Goal: Check status: Check status

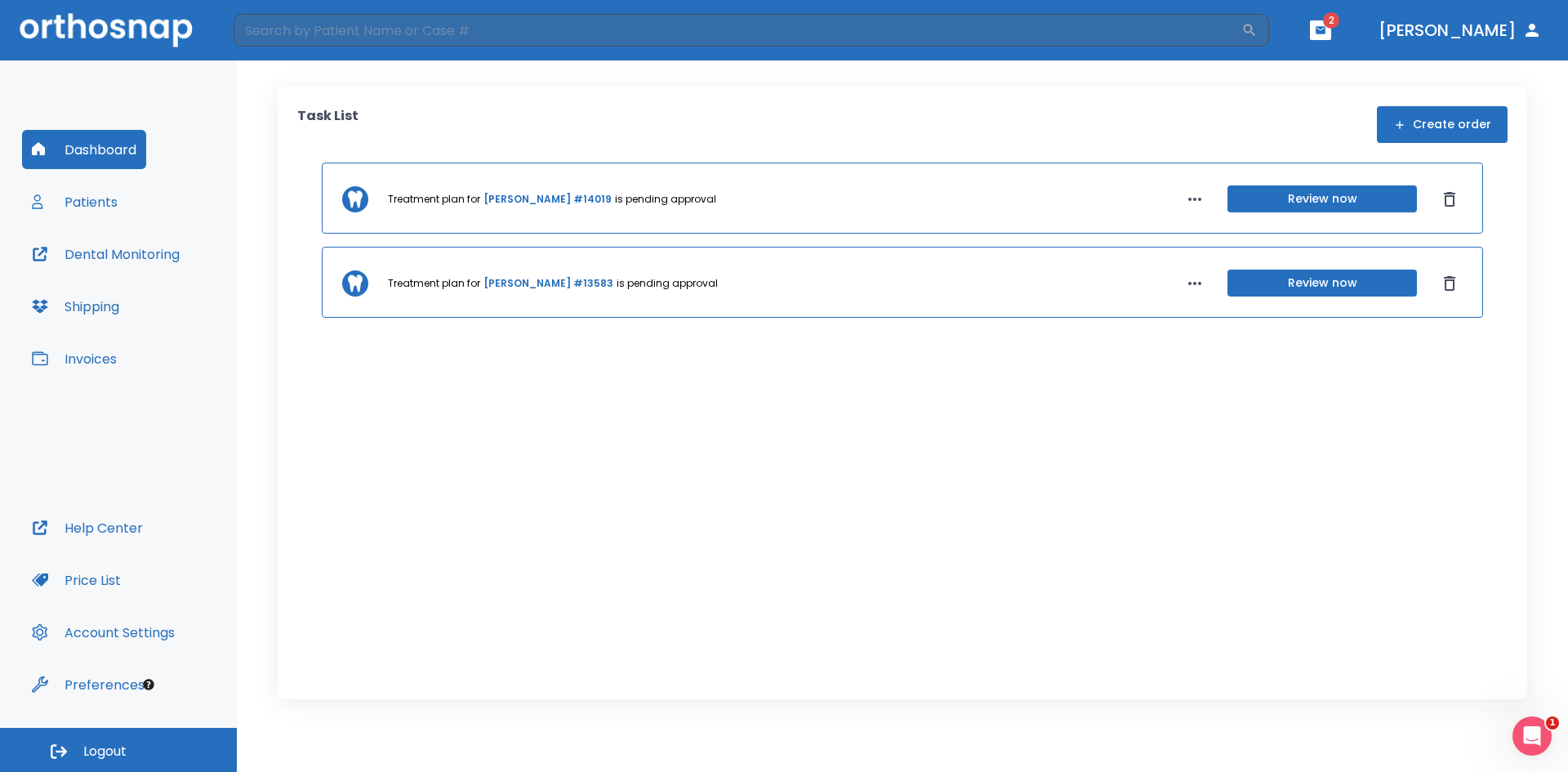
click at [108, 199] on button "Patients" at bounding box center [74, 202] width 105 height 39
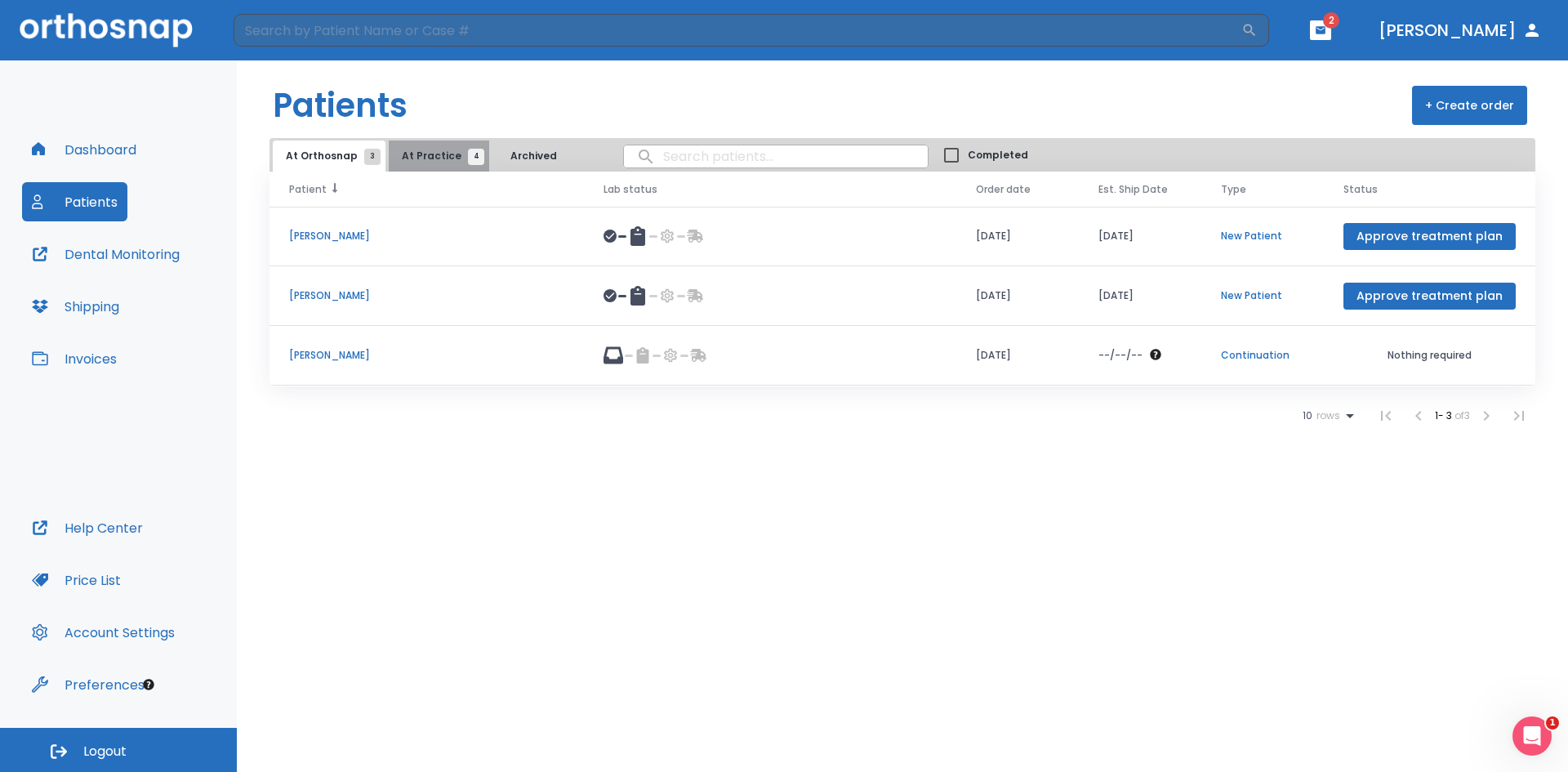
drag, startPoint x: 435, startPoint y: 150, endPoint x: 477, endPoint y: 198, distance: 63.8
click at [435, 150] on span "At Practice 4" at bounding box center [438, 156] width 74 height 15
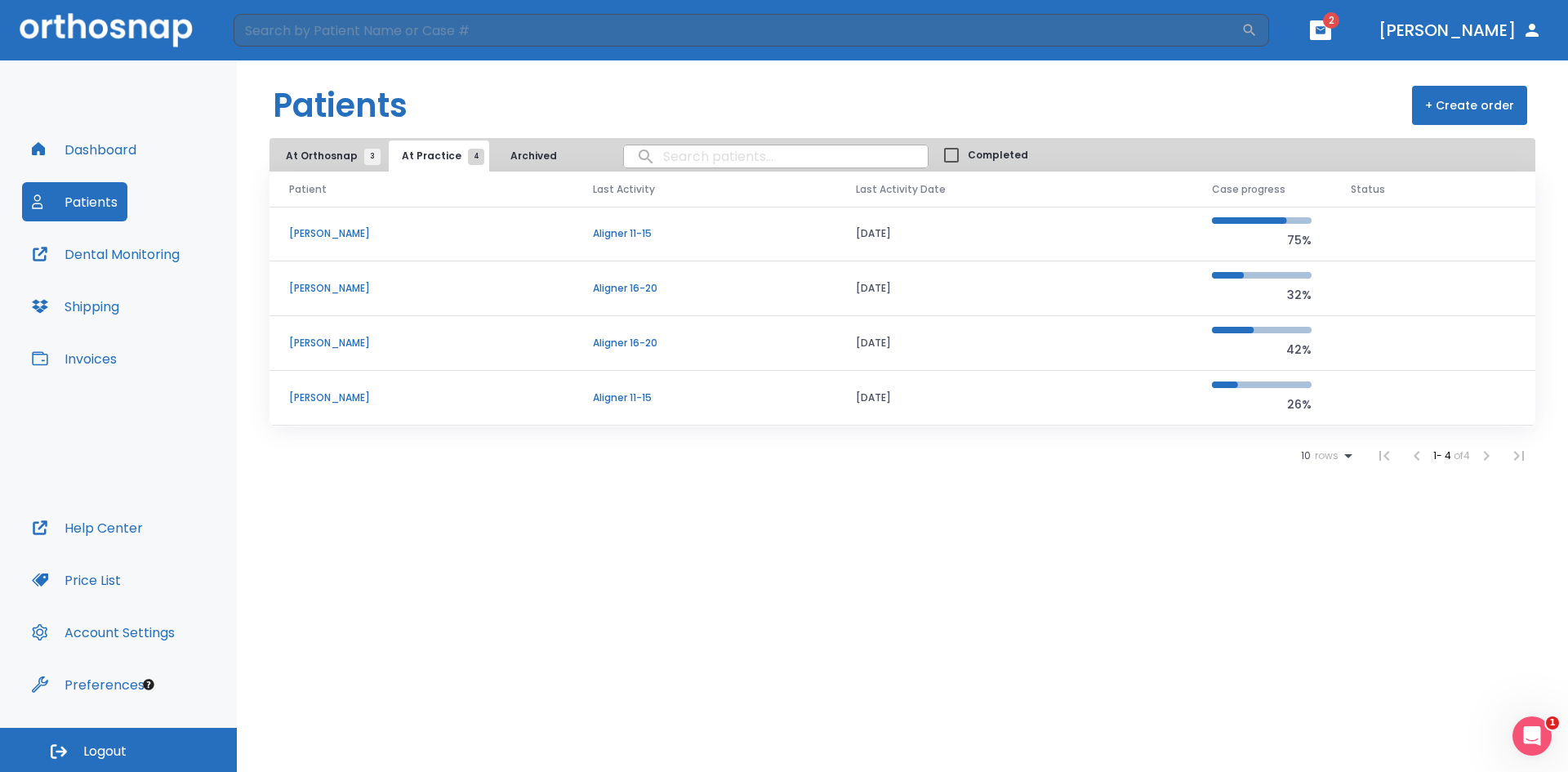
click at [358, 231] on p "[PERSON_NAME]" at bounding box center [421, 234] width 265 height 15
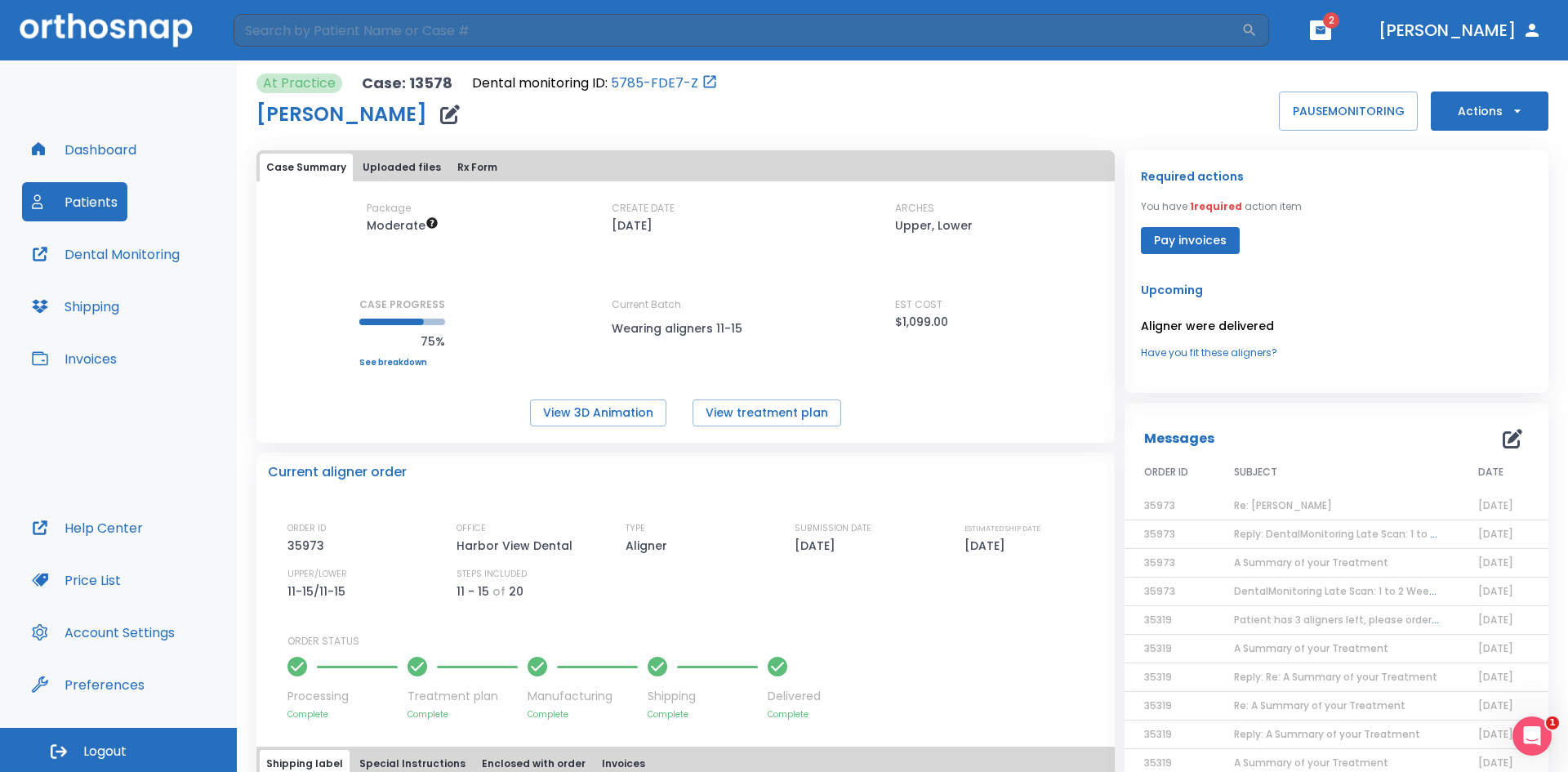
click at [1288, 507] on span "Re: [PERSON_NAME]" at bounding box center [1283, 505] width 98 height 14
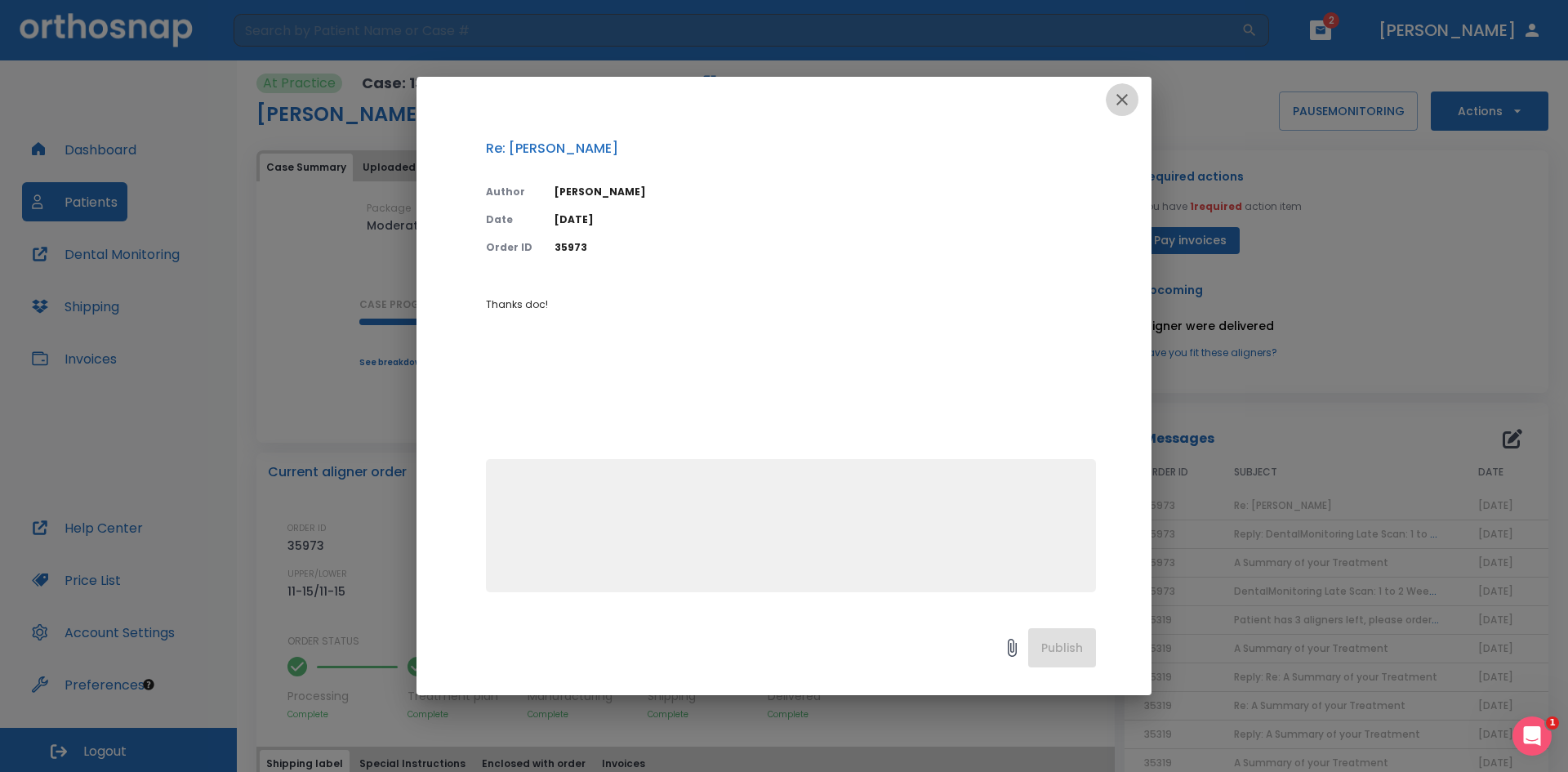
click at [1118, 93] on icon "button" at bounding box center [1122, 99] width 19 height 19
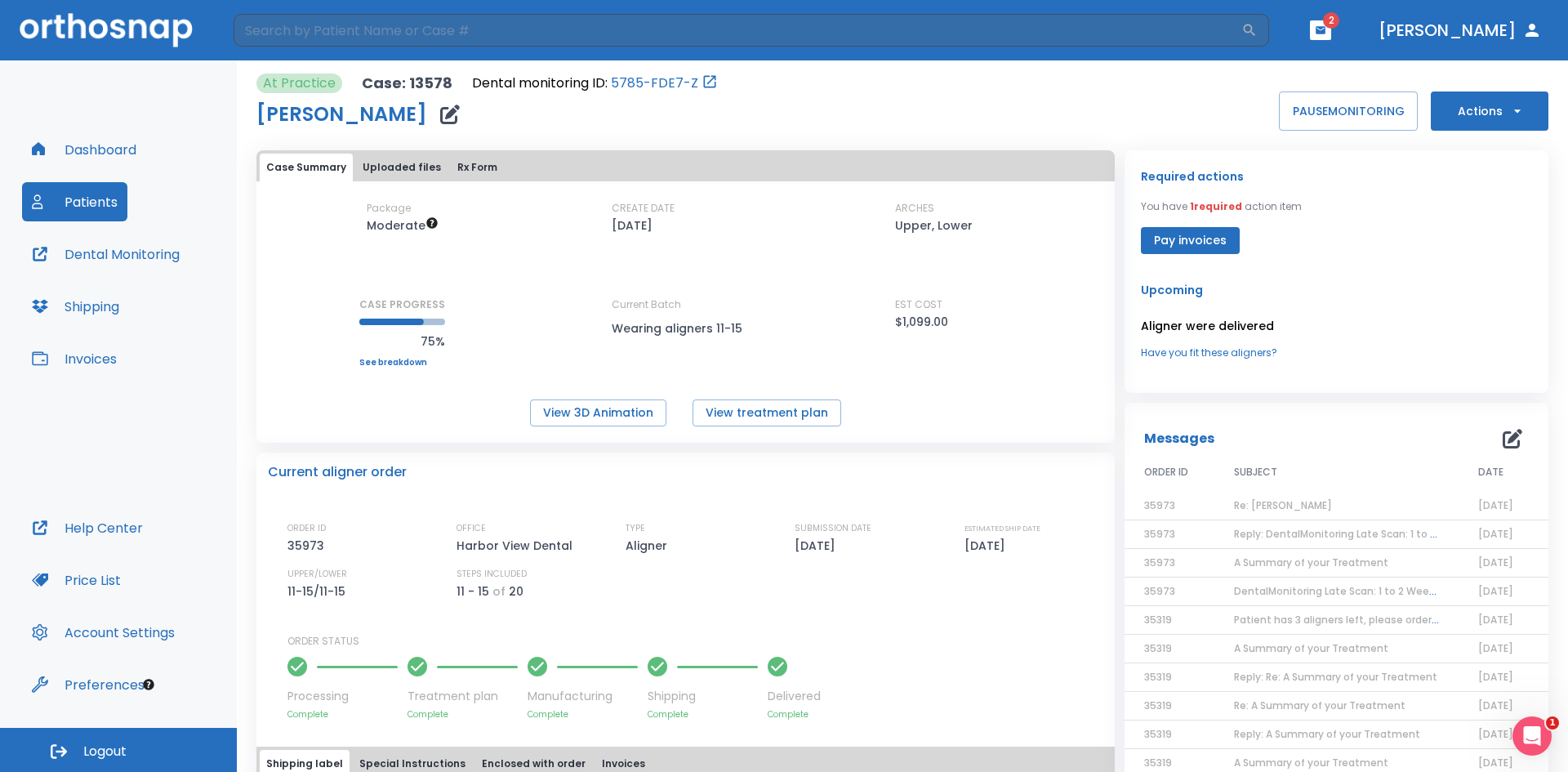
click at [1286, 534] on span "Reply: DentalMonitoring Late Scan: 1 to 2 Weeks Notification" at bounding box center [1384, 534] width 300 height 14
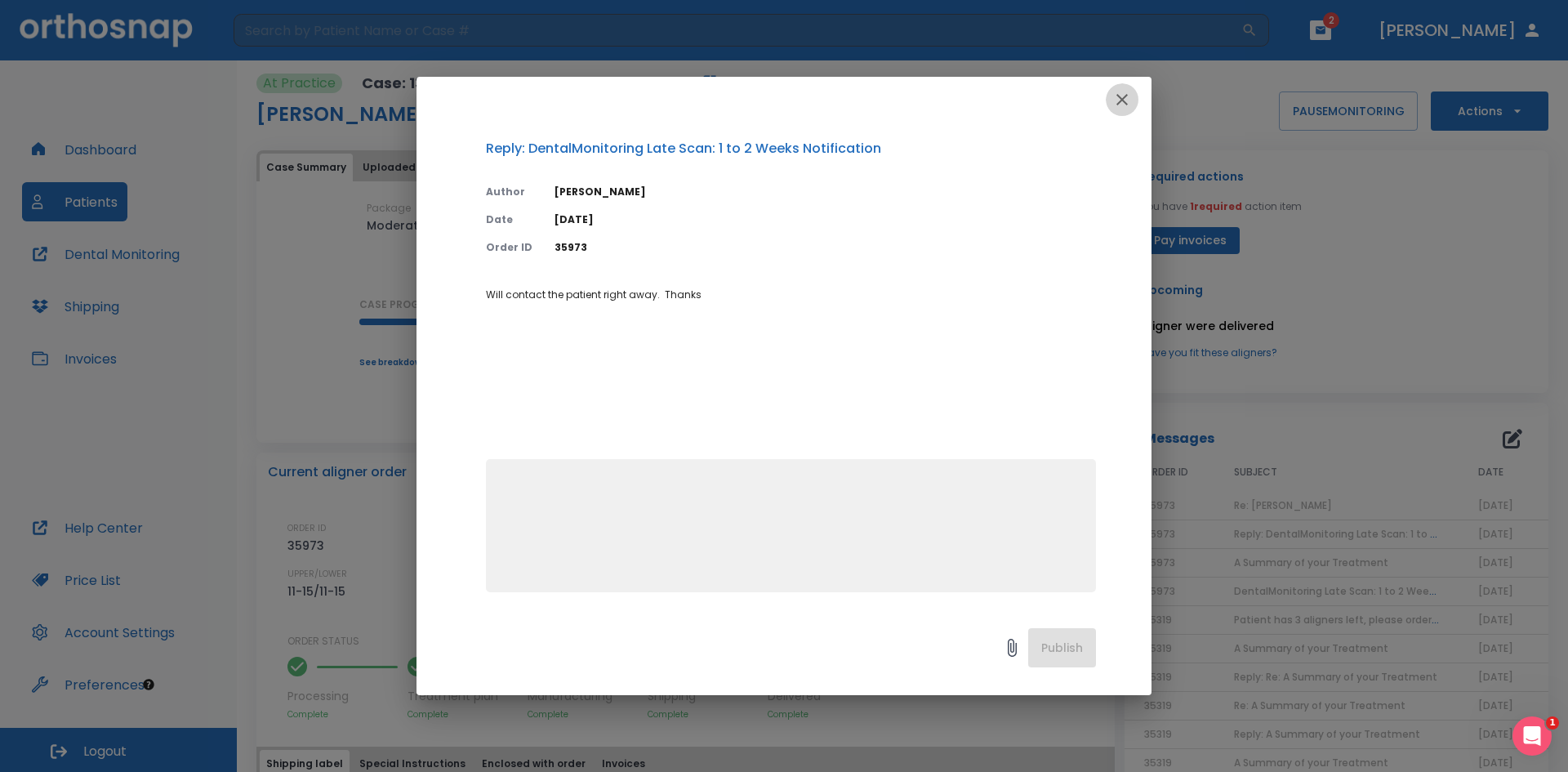
click at [1131, 103] on icon "button" at bounding box center [1122, 99] width 19 height 19
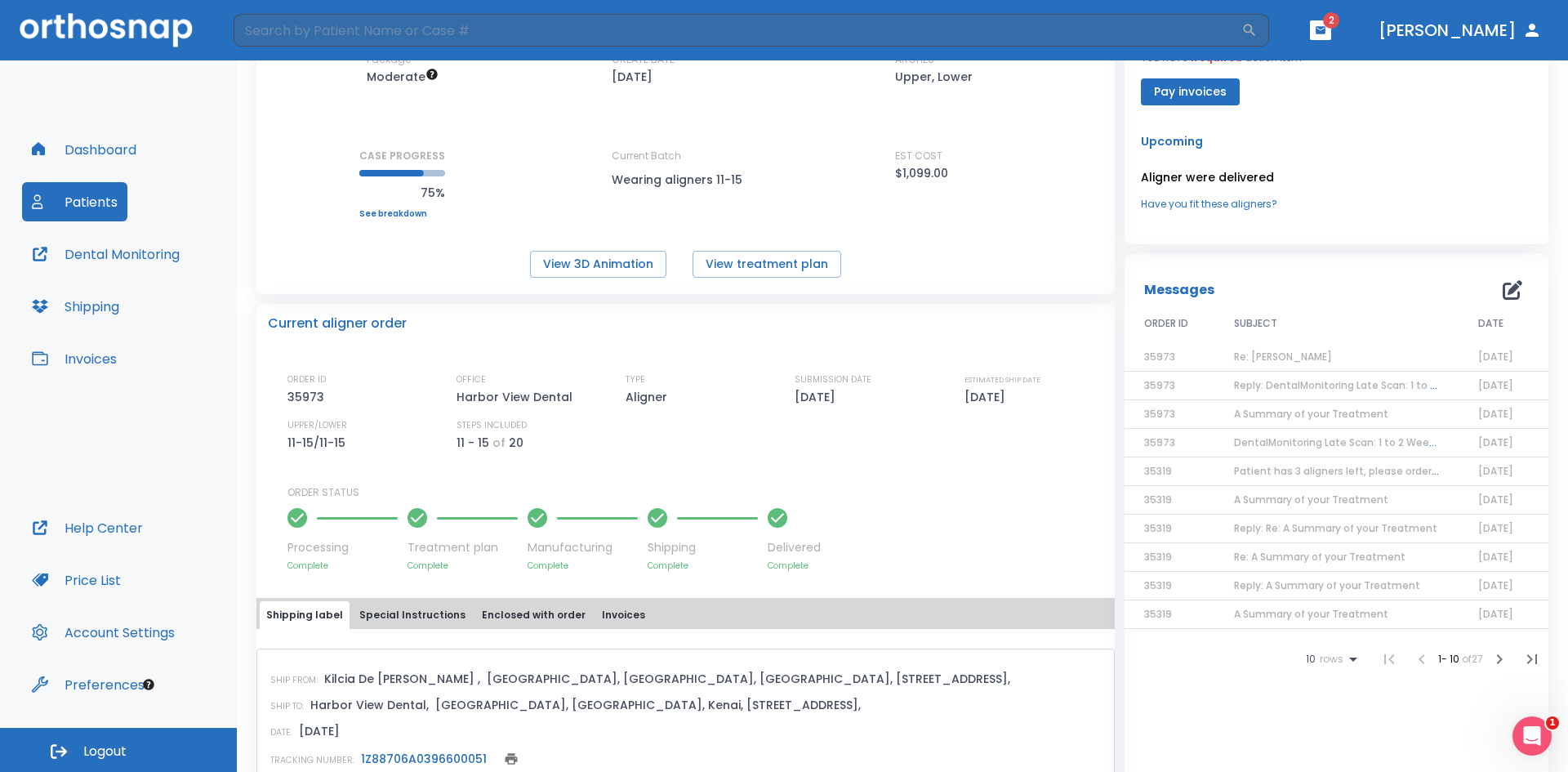
scroll to position [163, 0]
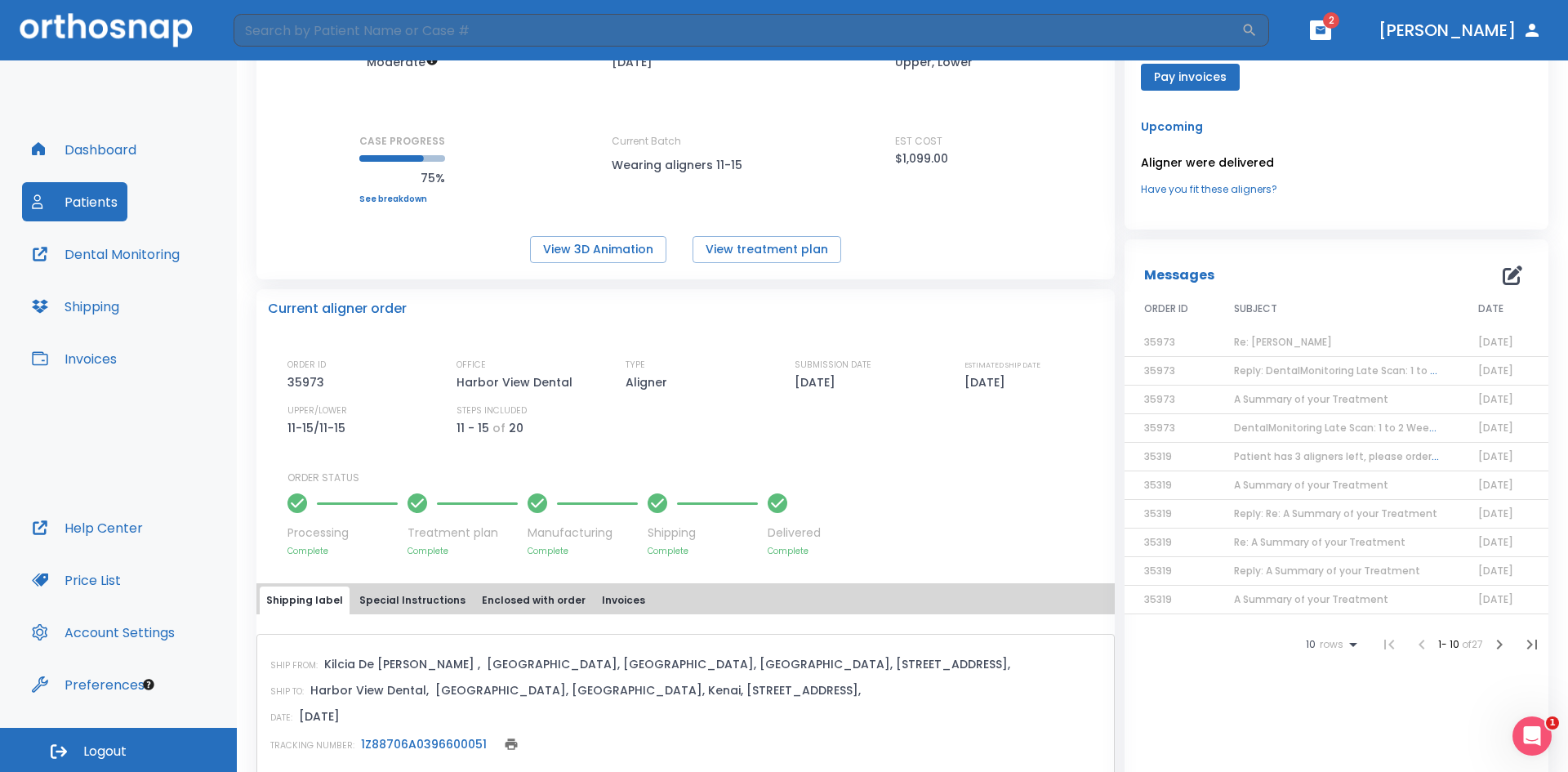
click at [1260, 425] on span "DentalMonitoring Late Scan: 1 to 2 Weeks Notification" at bounding box center [1368, 427] width 268 height 14
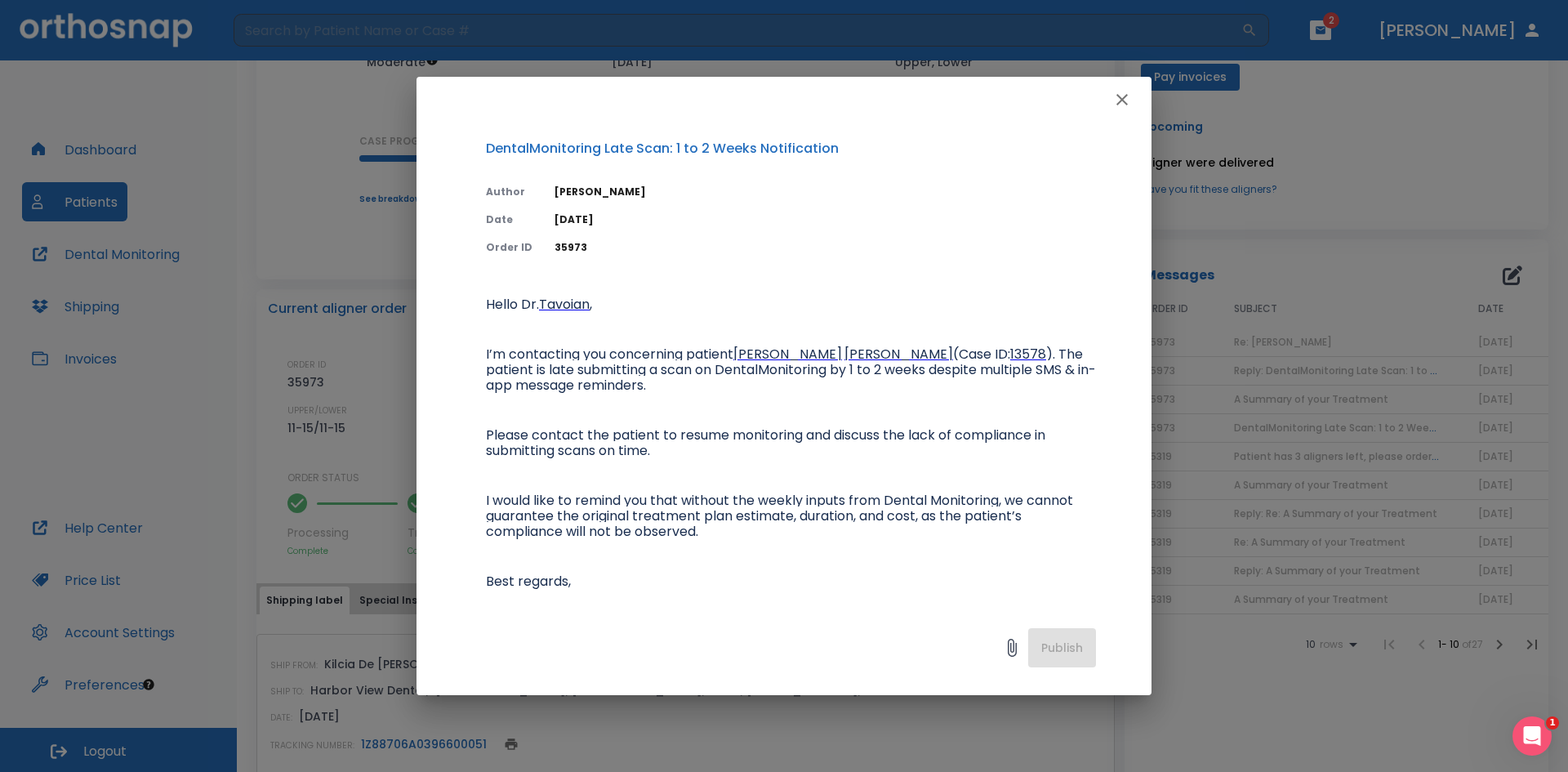
click at [1121, 103] on icon "button" at bounding box center [1122, 99] width 19 height 19
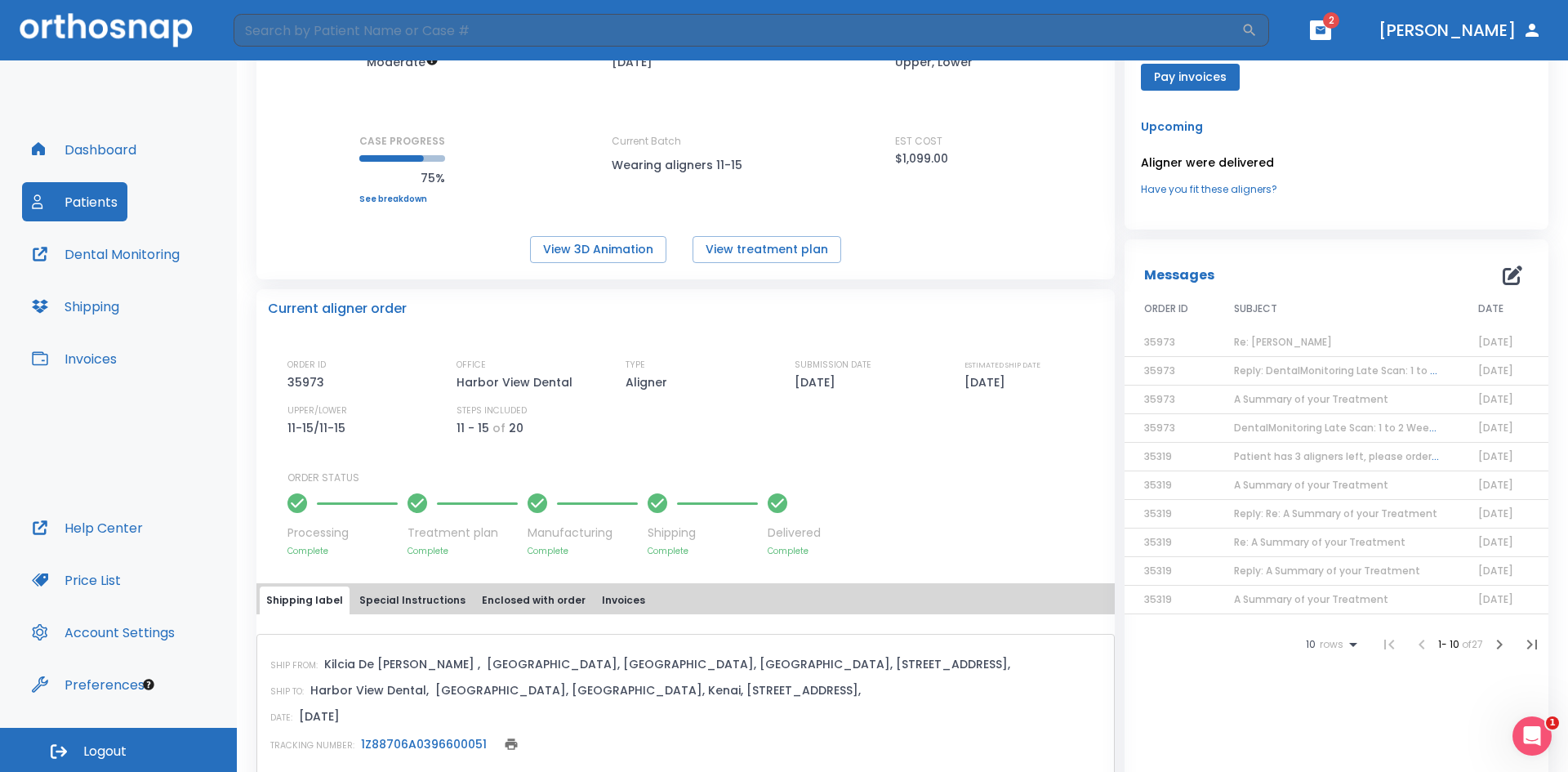
scroll to position [82, 0]
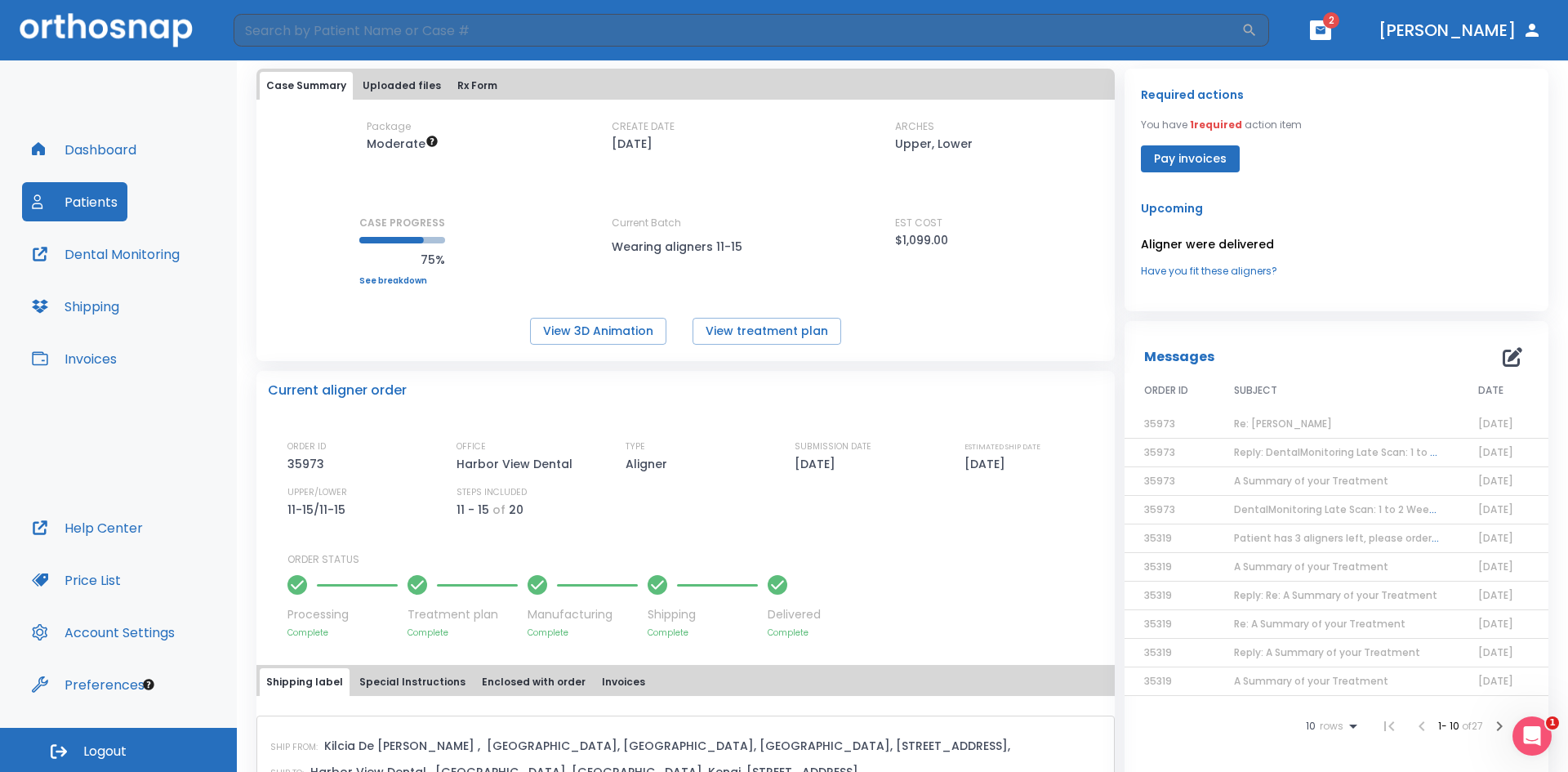
click at [69, 198] on button "Patients" at bounding box center [74, 202] width 105 height 39
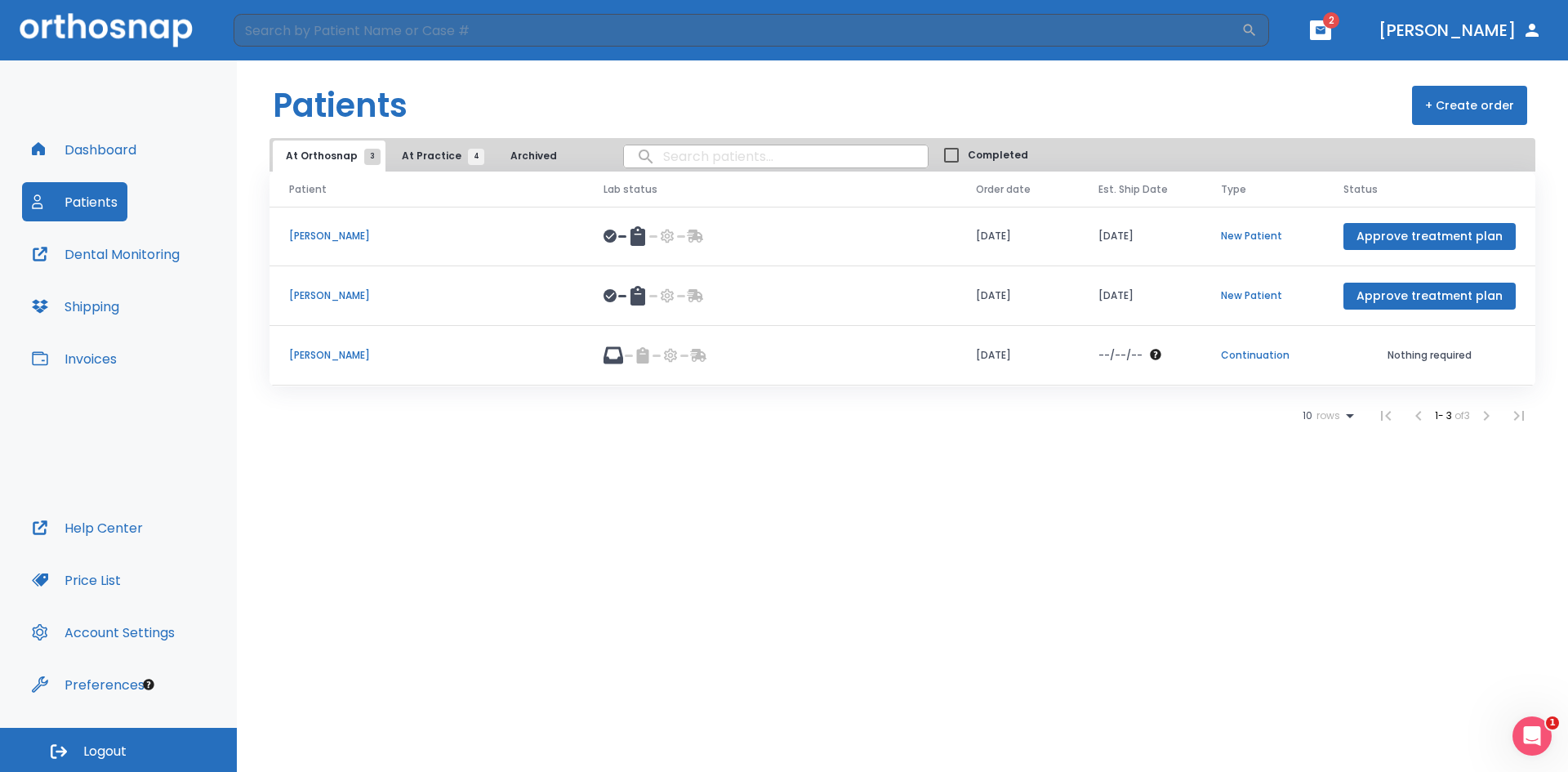
click at [424, 149] on span "At Practice 4" at bounding box center [438, 156] width 74 height 15
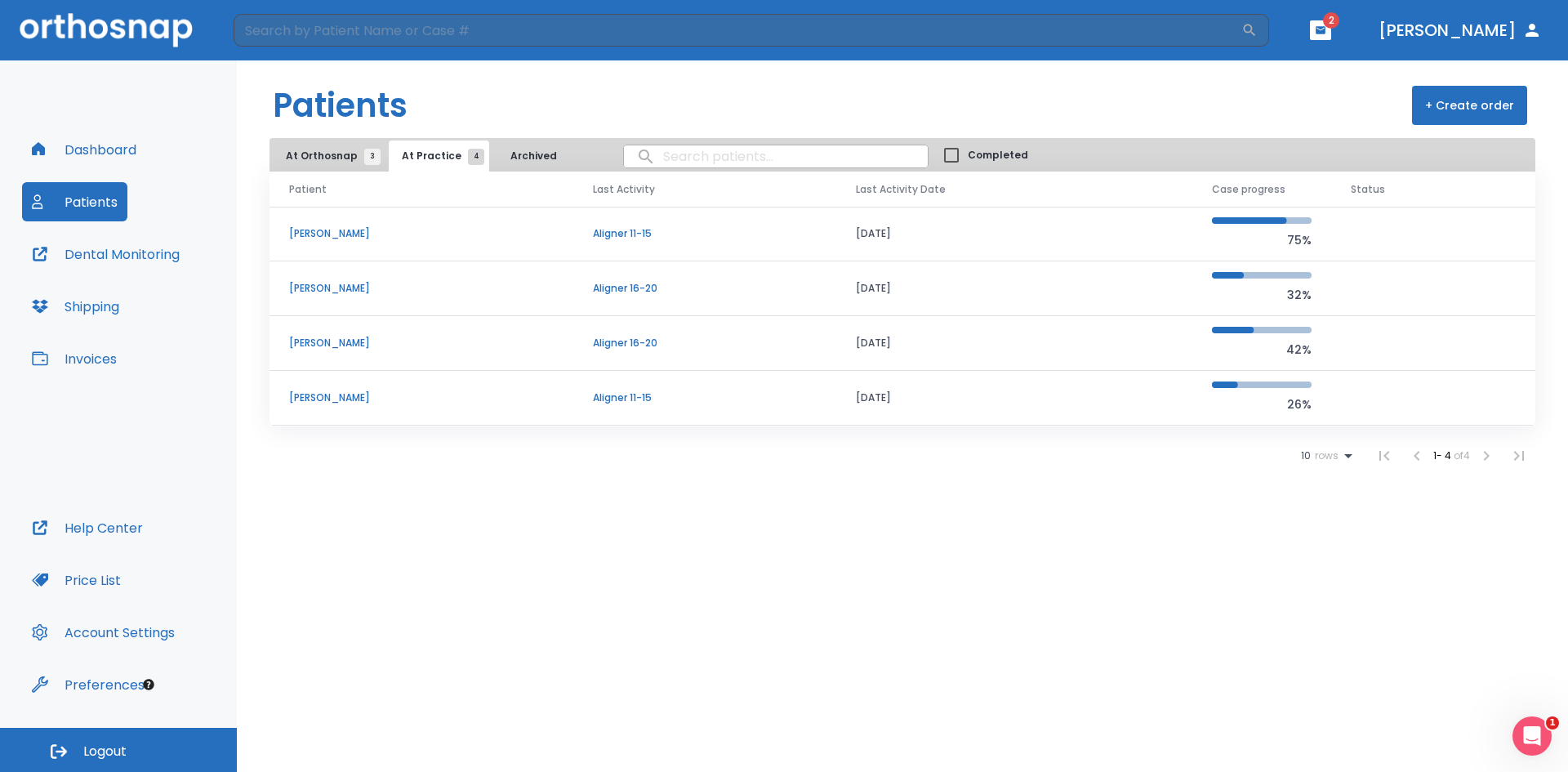
click at [334, 290] on p "[PERSON_NAME]" at bounding box center [421, 289] width 265 height 15
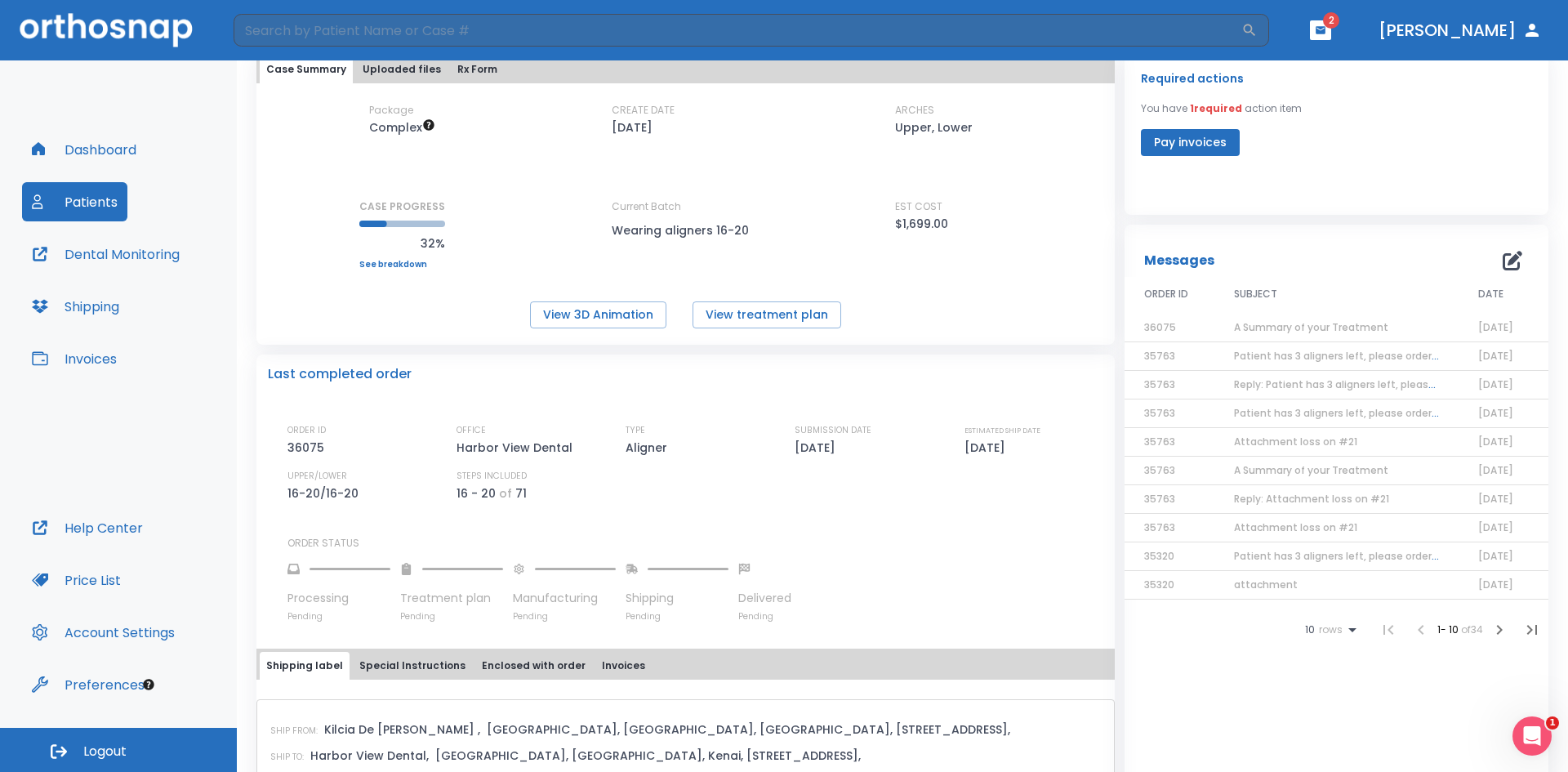
scroll to position [163, 0]
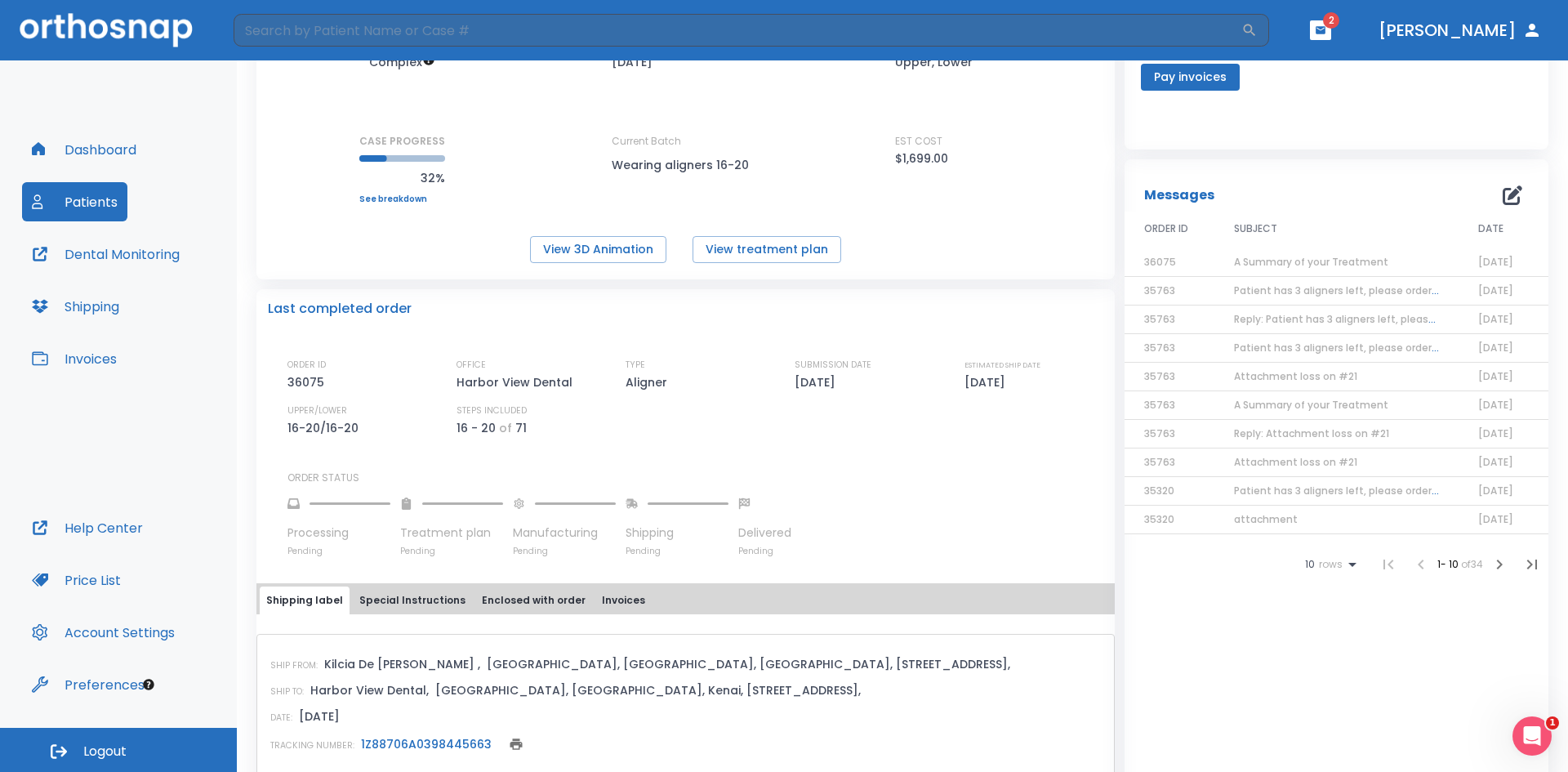
click at [111, 196] on button "Patients" at bounding box center [74, 202] width 105 height 39
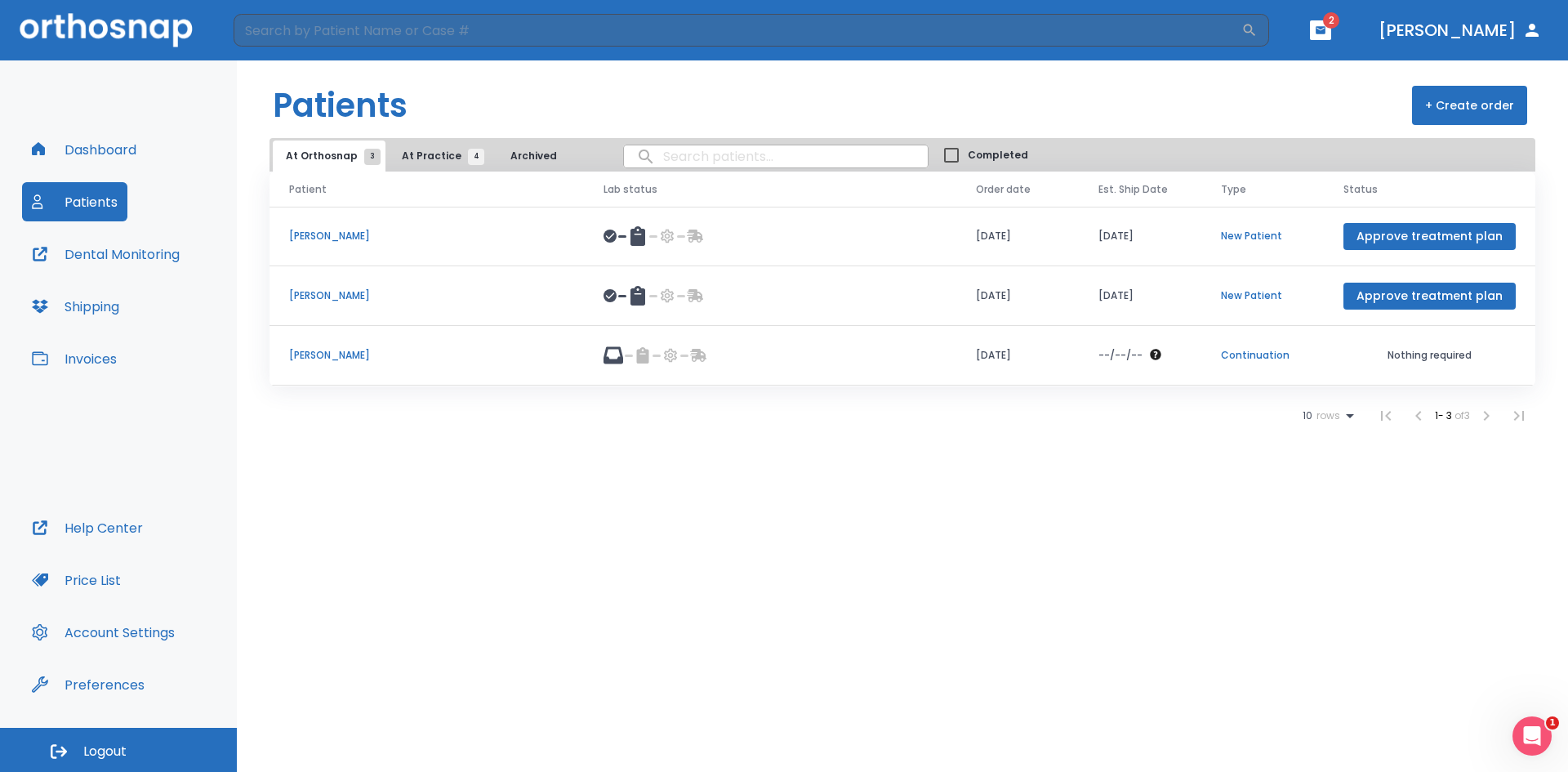
click at [422, 162] on span "At Practice 4" at bounding box center [438, 156] width 74 height 15
